Goal: Transaction & Acquisition: Obtain resource

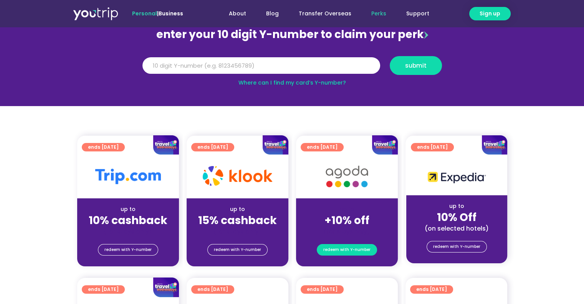
click at [335, 244] on span "redeem with Y-number" at bounding box center [346, 249] width 47 height 11
click at [351, 250] on span "redeem with Y-number" at bounding box center [346, 249] width 47 height 11
click at [195, 67] on input "Y Number" at bounding box center [261, 65] width 238 height 17
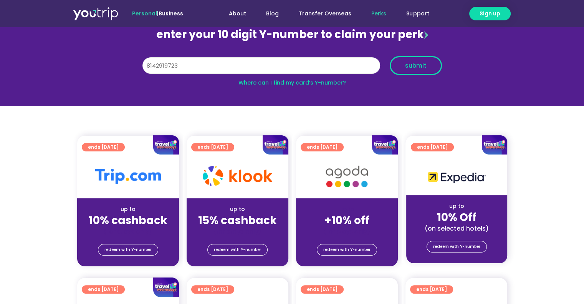
type input "8142919723"
click at [413, 68] on span "submit" at bounding box center [416, 66] width 22 height 6
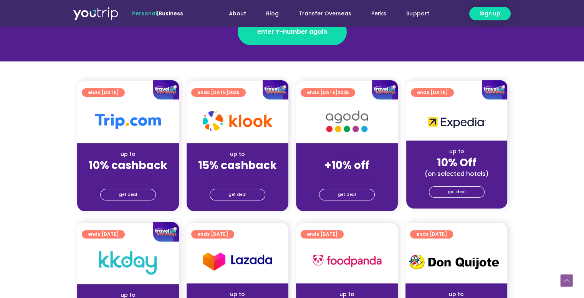
scroll to position [154, 0]
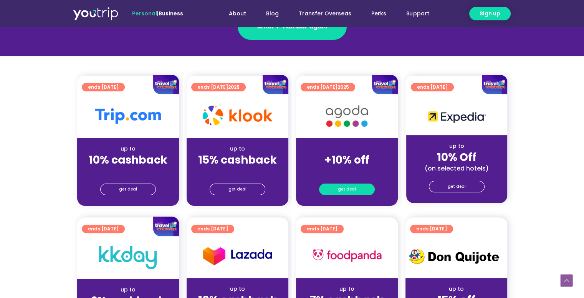
click at [354, 188] on span "get deal" at bounding box center [347, 189] width 18 height 11
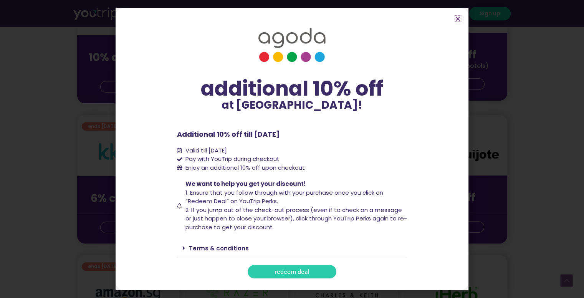
scroll to position [269, 0]
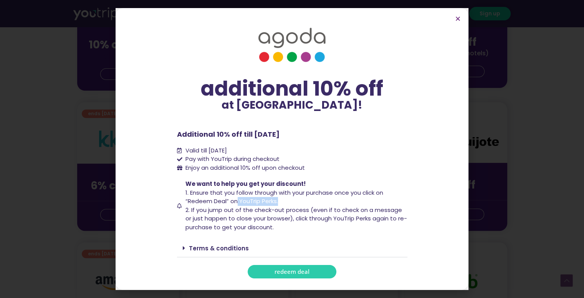
drag, startPoint x: 237, startPoint y: 201, endPoint x: 304, endPoint y: 204, distance: 66.5
click at [279, 204] on span "We want to help you get your discount! 1. Ensure that you follow through with y…" at bounding box center [296, 206] width 224 height 52
click at [313, 205] on span "We want to help you get your discount! 1. Ensure that you follow through with y…" at bounding box center [296, 206] width 224 height 52
click at [307, 212] on span "2. If you jump out of the check-out process (even if to check on a message or j…" at bounding box center [297, 218] width 222 height 25
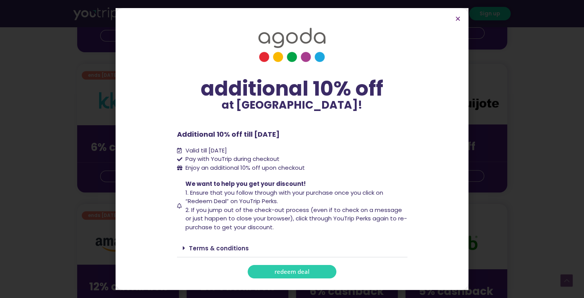
click at [287, 272] on span "redeem deal" at bounding box center [292, 272] width 35 height 6
